Goal: Information Seeking & Learning: Find specific fact

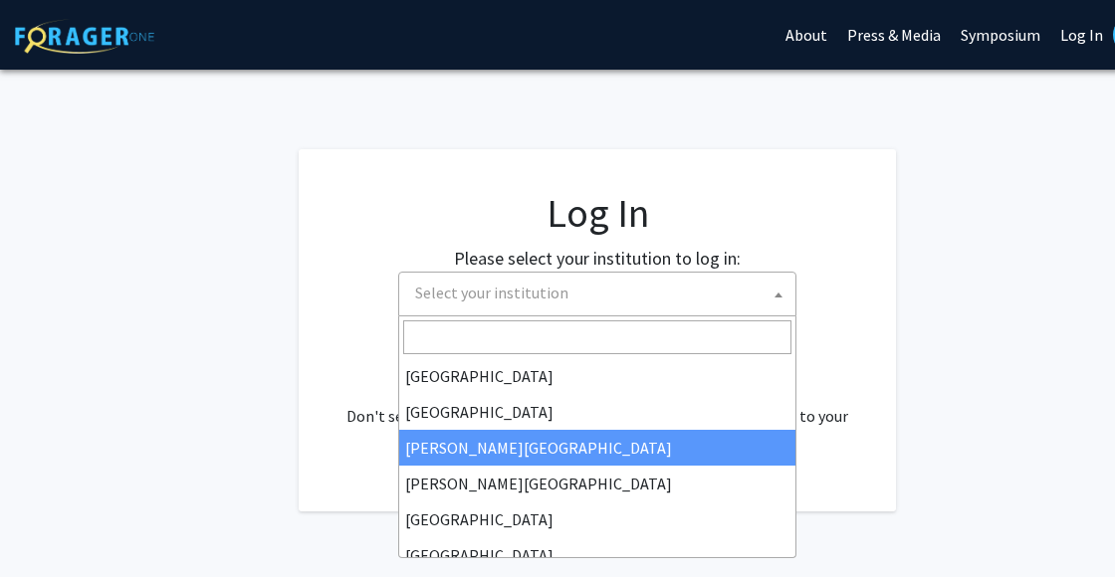
select select "5"
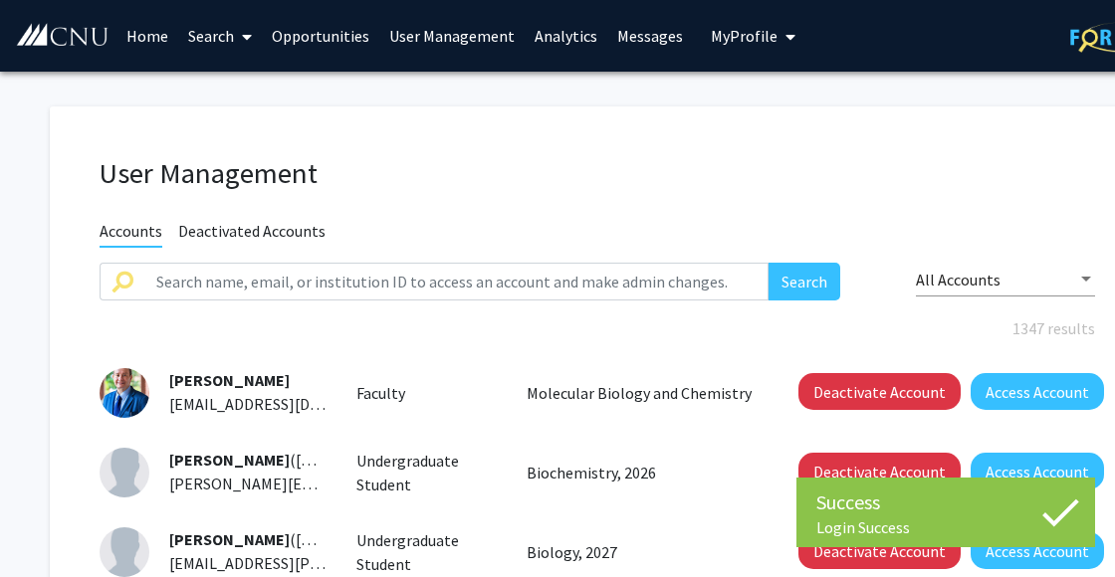
click at [152, 36] on link "Home" at bounding box center [147, 36] width 62 height 70
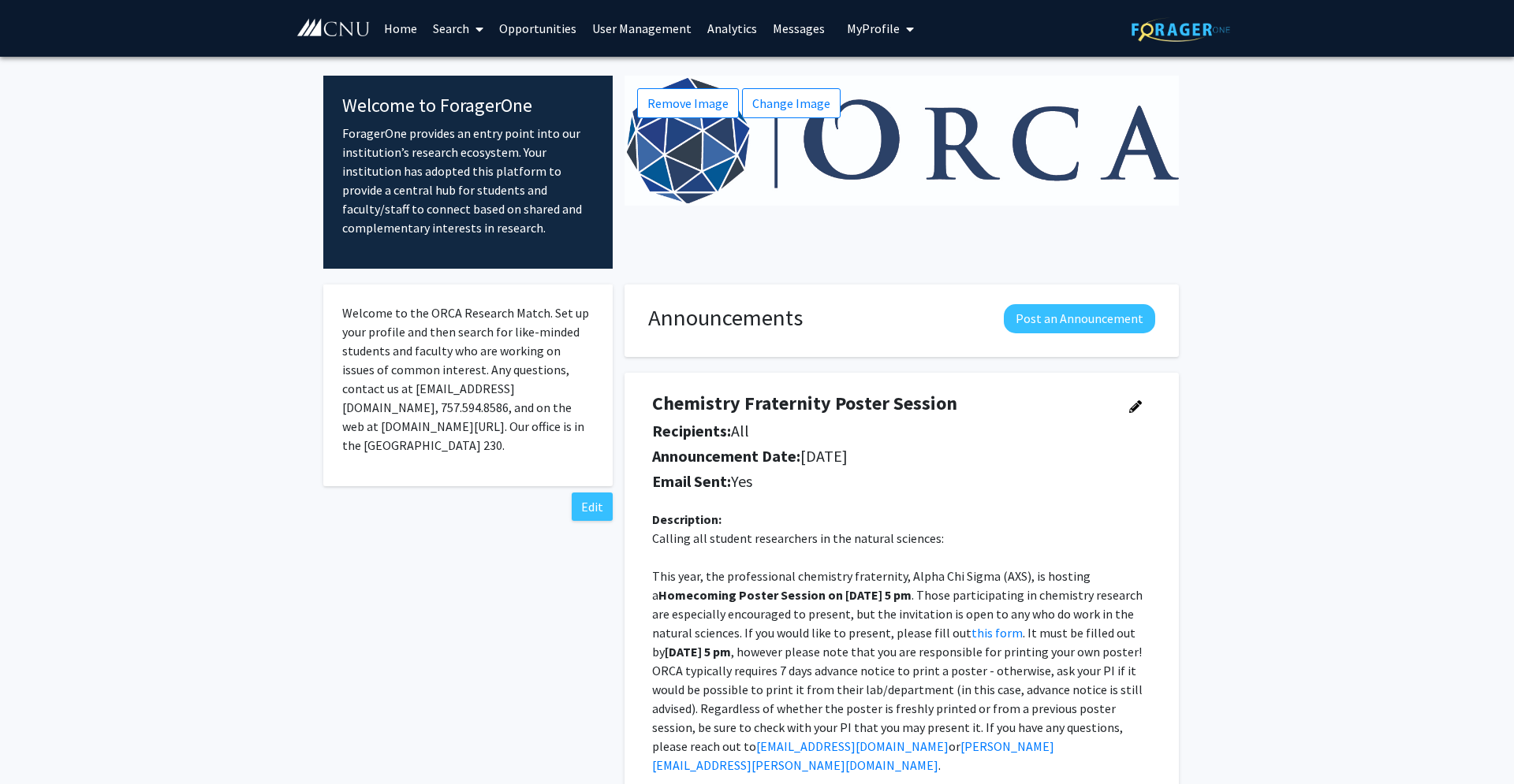
click at [721, 36] on link "Analytics" at bounding box center [732, 29] width 66 height 55
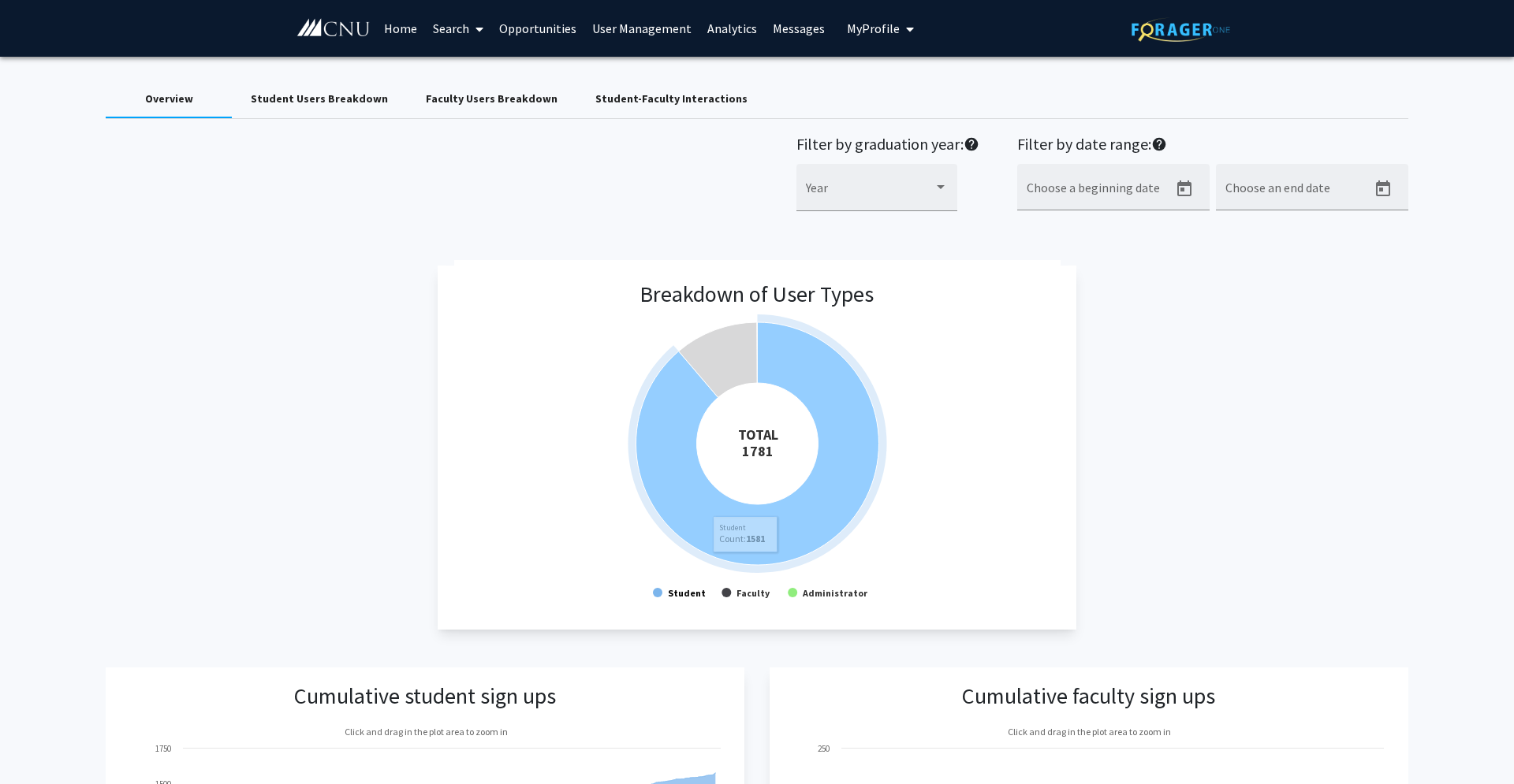
click at [682, 456] on text "Student" at bounding box center [687, 592] width 38 height 12
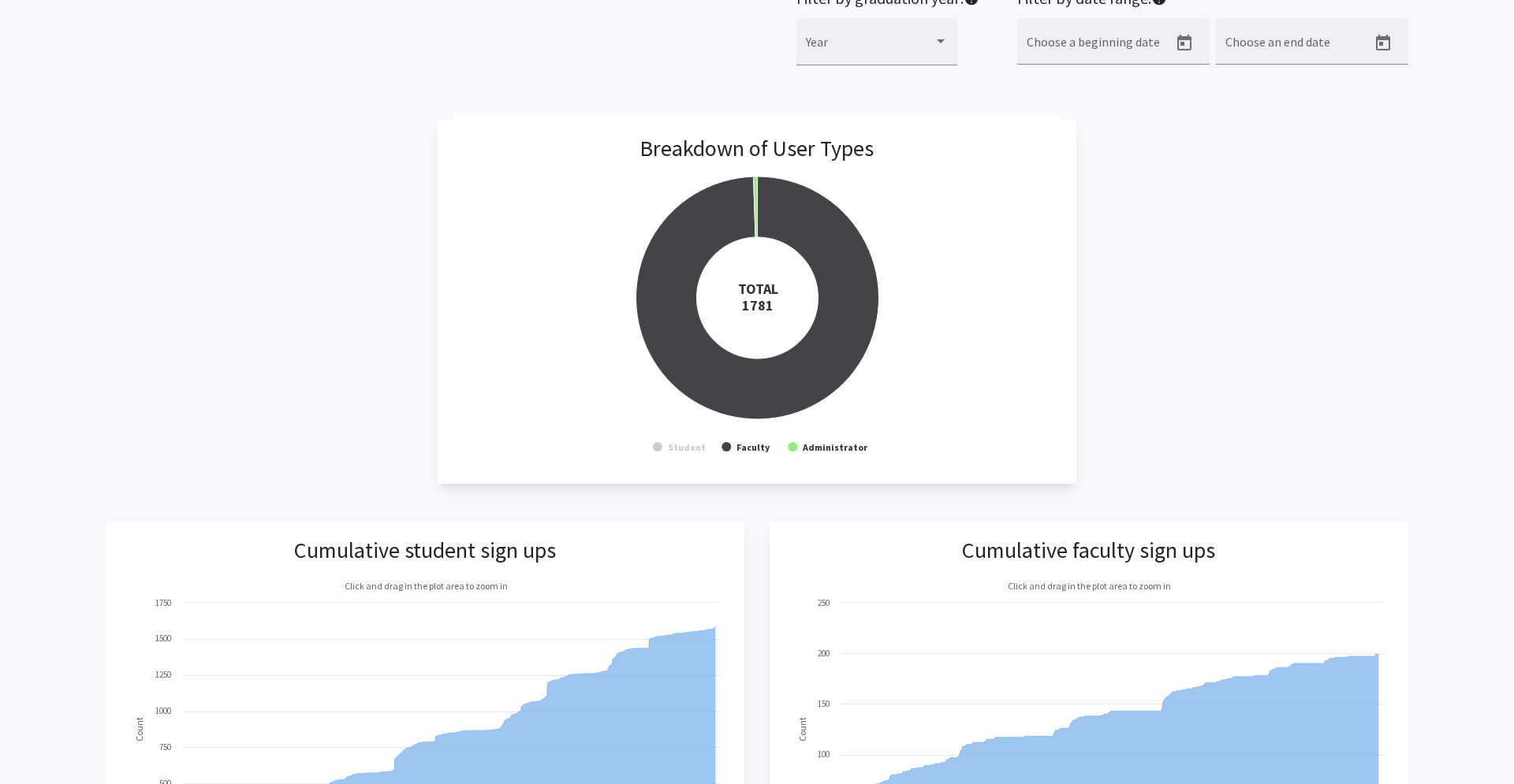
scroll to position [163, 0]
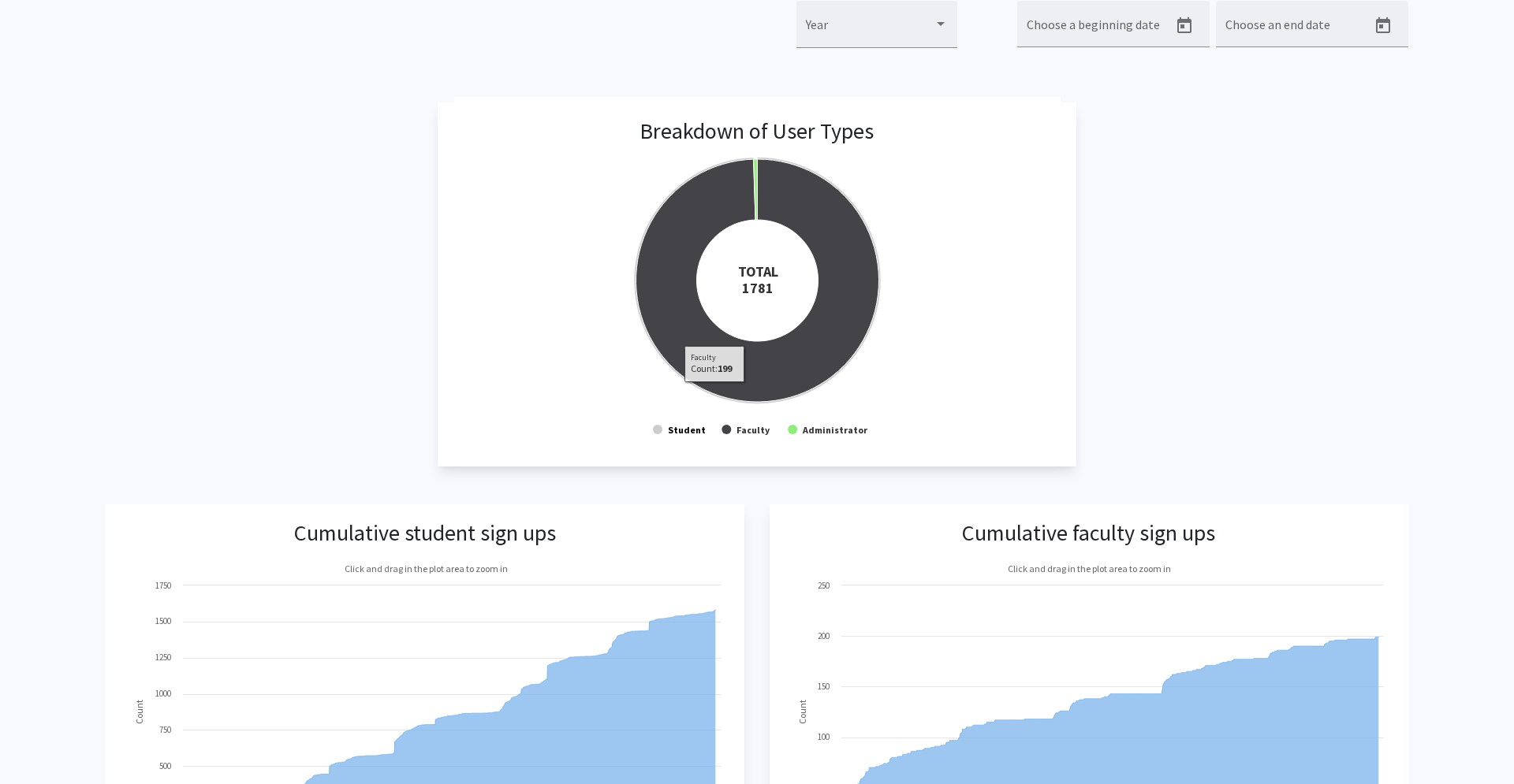
click at [680, 431] on text "Student" at bounding box center [687, 429] width 38 height 12
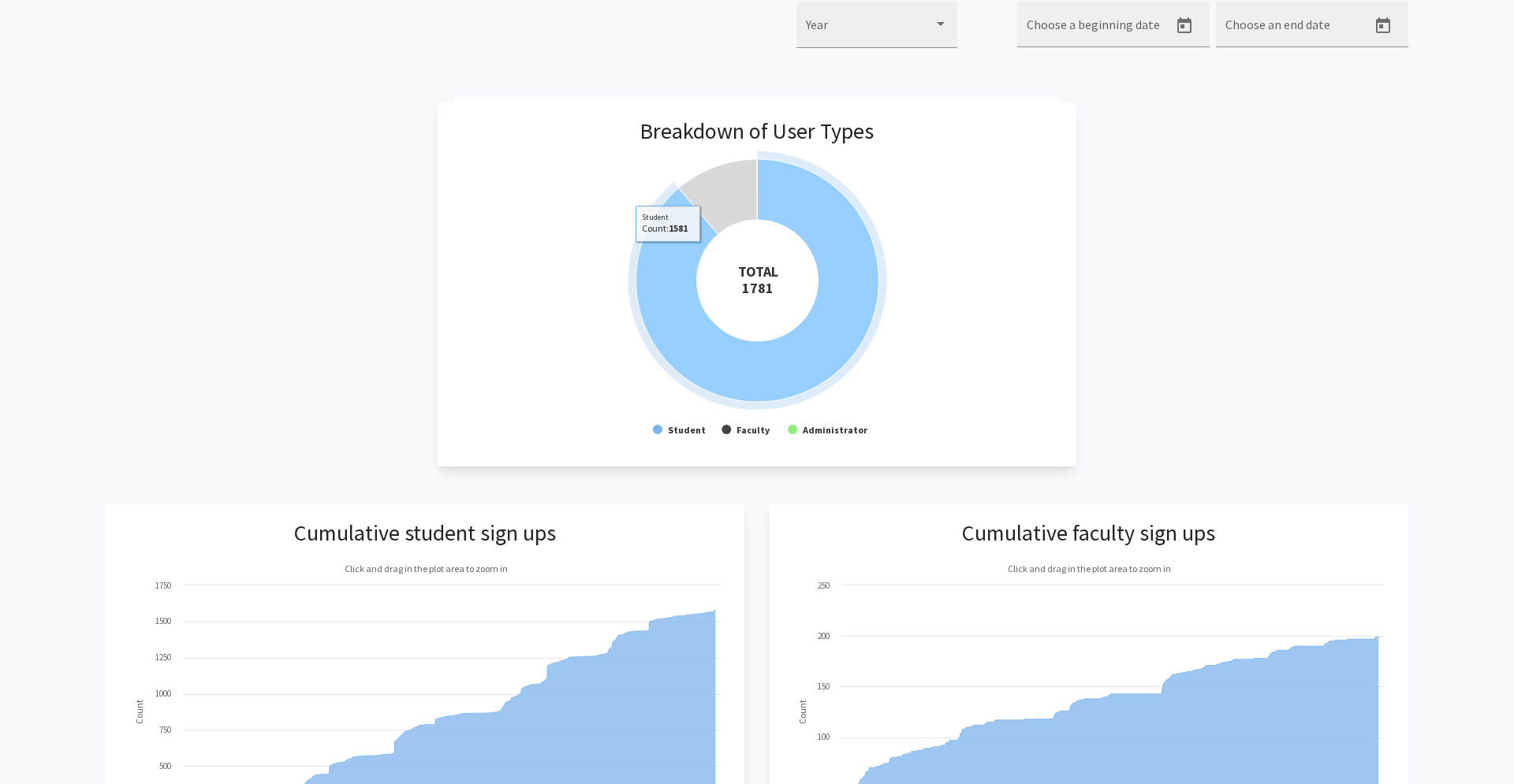
click at [668, 254] on icon at bounding box center [757, 280] width 242 height 242
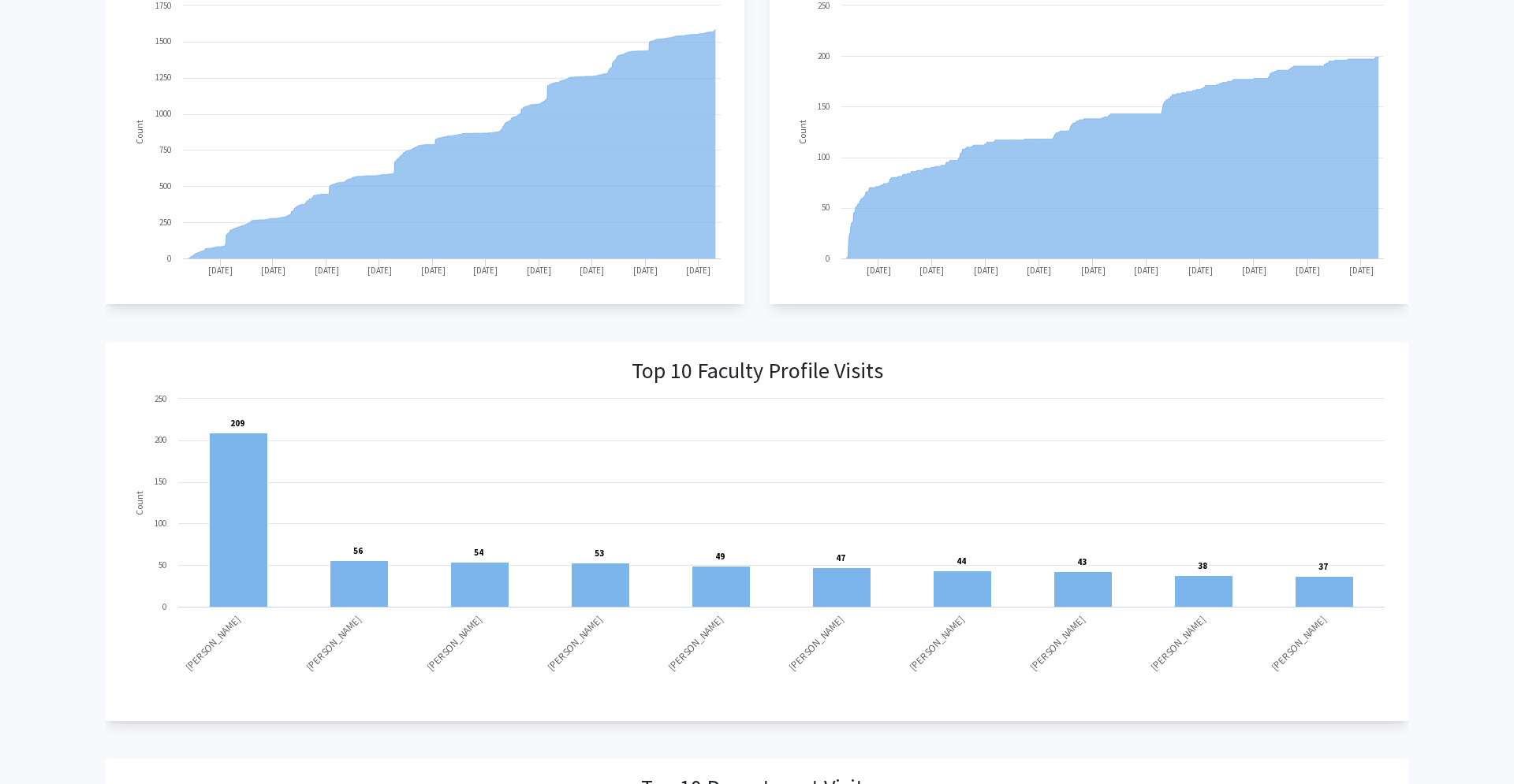
scroll to position [0, 0]
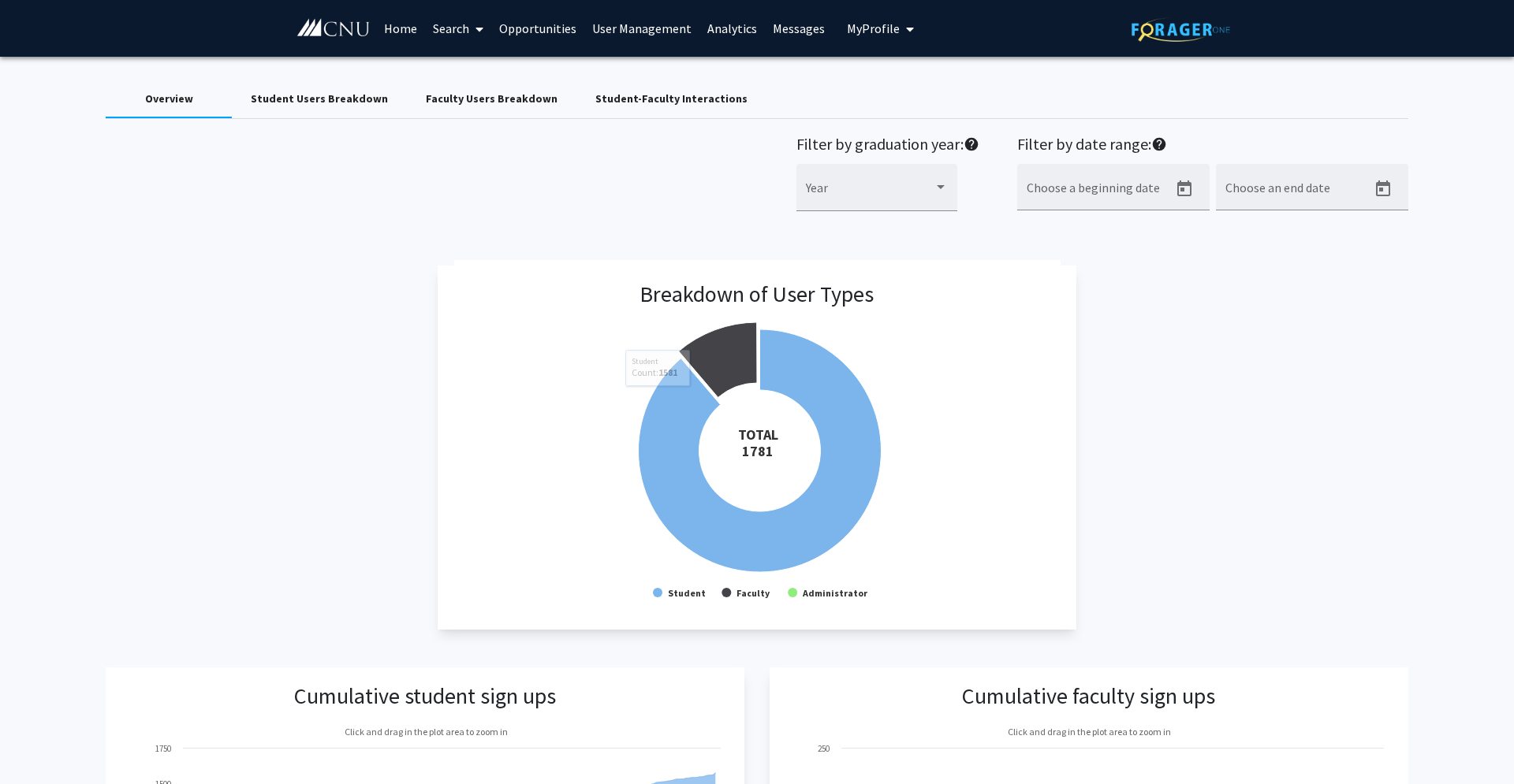
click at [402, 40] on link "Home" at bounding box center [401, 29] width 49 height 55
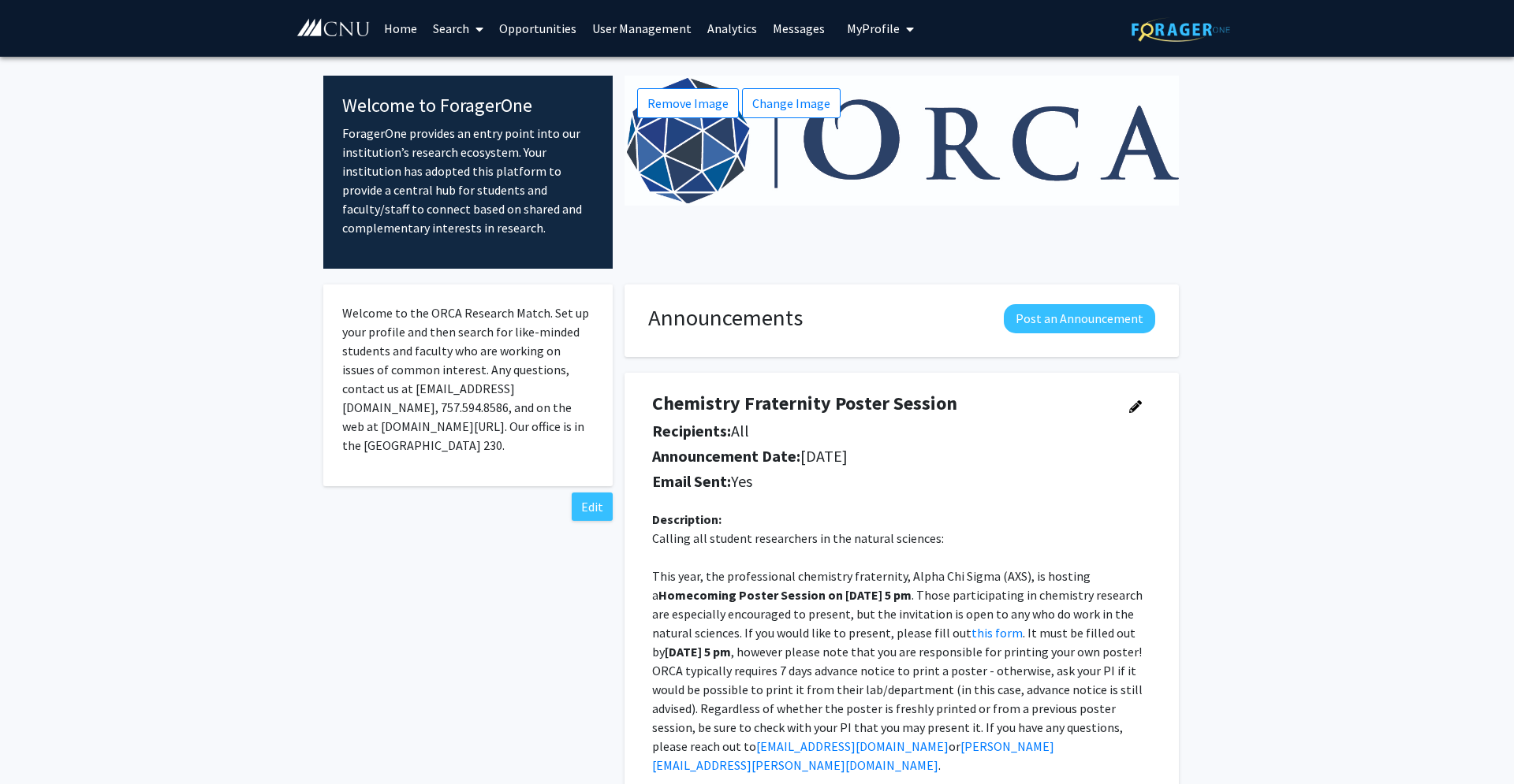
click at [451, 44] on link "Search" at bounding box center [458, 29] width 67 height 55
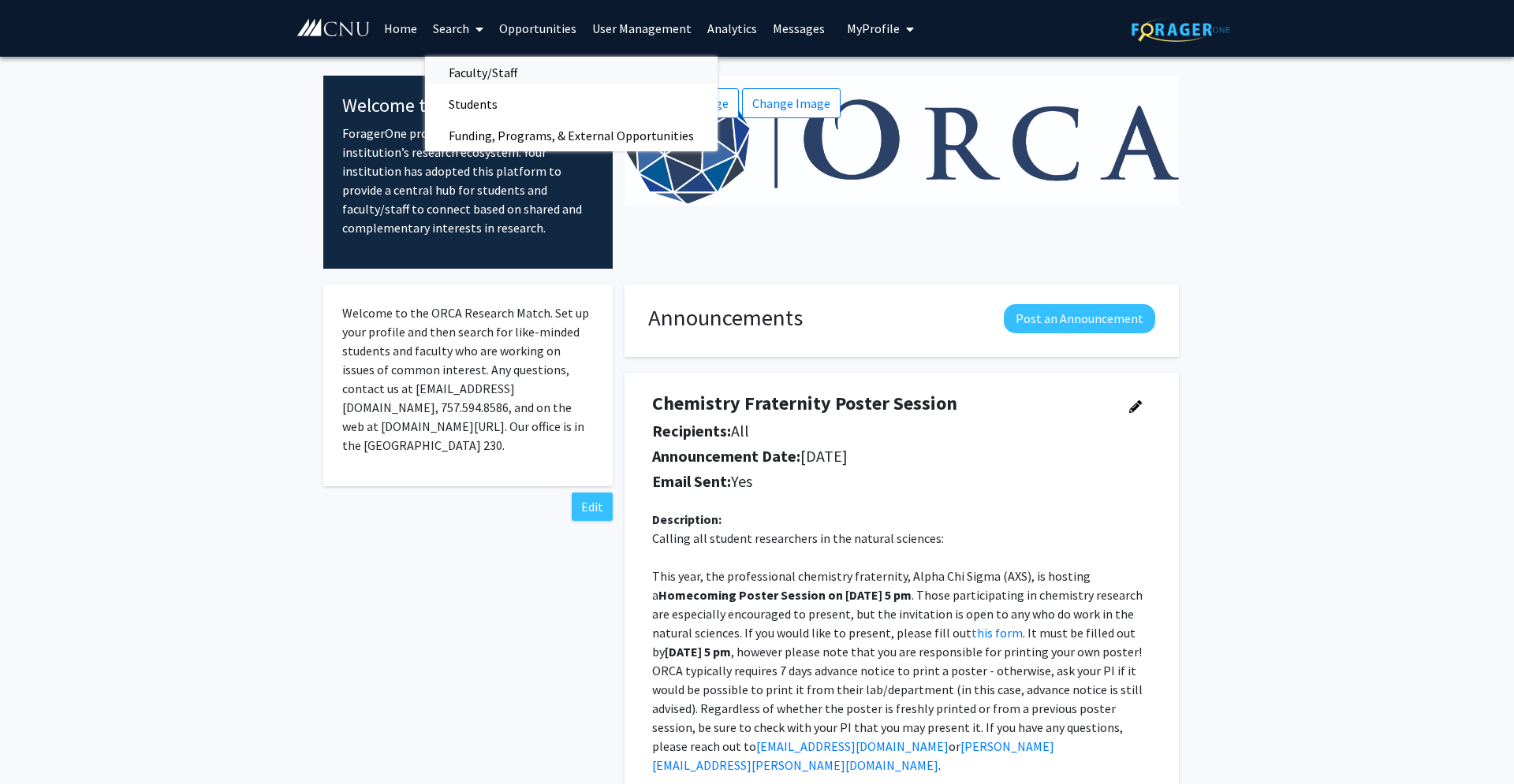
click at [509, 74] on span "Faculty/Staff" at bounding box center [482, 73] width 116 height 32
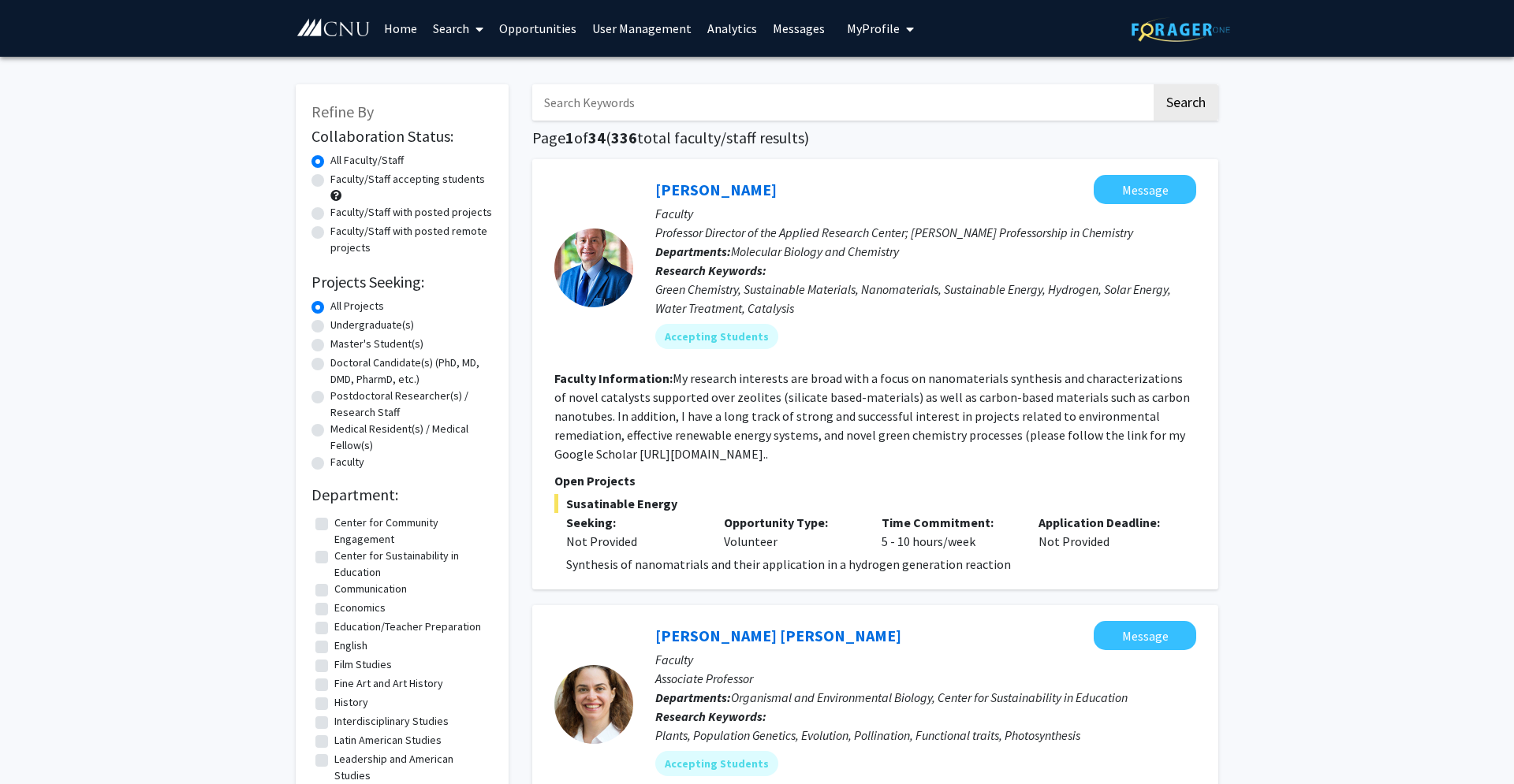
click at [630, 102] on input "Search Keywords" at bounding box center [841, 102] width 619 height 36
type input "[MEDICAL_DATA]"
click at [883, 84] on button "Search" at bounding box center [1186, 102] width 65 height 36
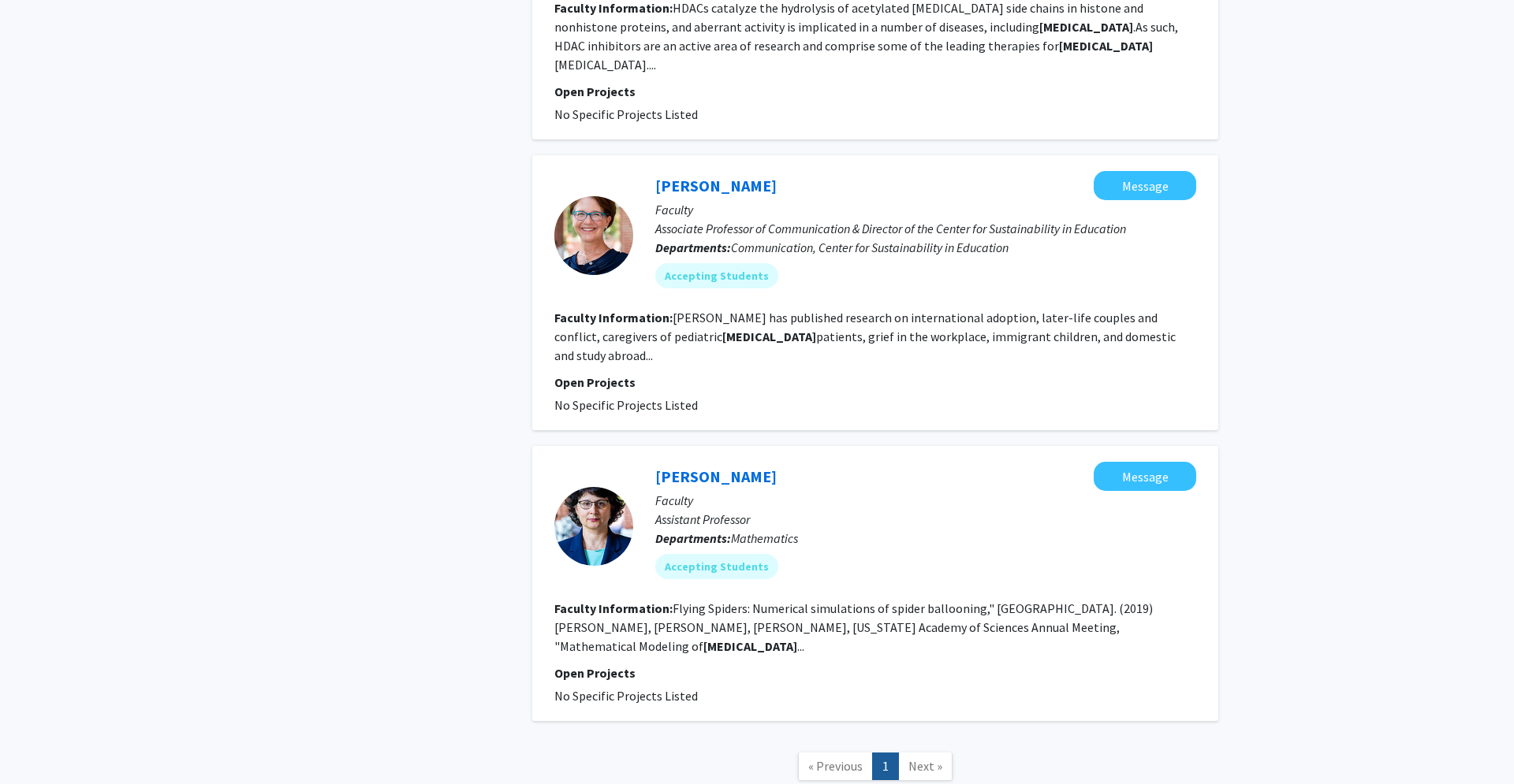
scroll to position [673, 0]
